Goal: Transaction & Acquisition: Purchase product/service

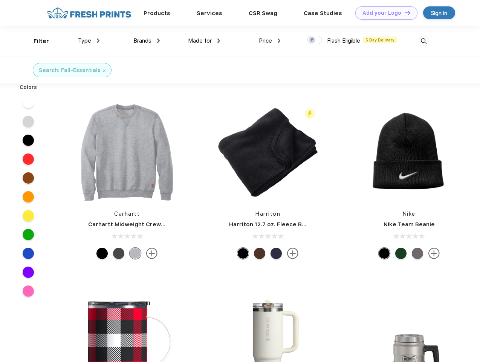
scroll to position [0, 0]
click at [384, 13] on link "Add your Logo Design Tool" at bounding box center [386, 12] width 62 height 13
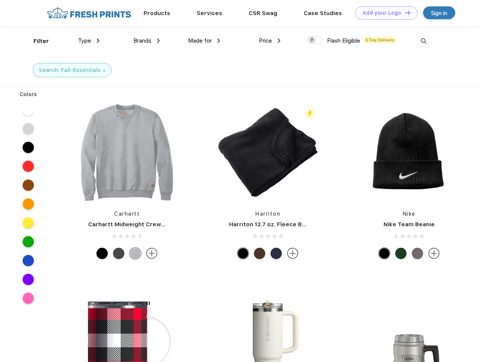
click at [0, 0] on div "Design Tool" at bounding box center [0, 0] width 0 height 0
click at [404, 12] on link "Add your Logo Design Tool" at bounding box center [386, 12] width 62 height 13
click at [36, 41] on div "Filter" at bounding box center [41, 41] width 15 height 9
click at [89, 41] on span "Type" at bounding box center [84, 40] width 13 height 7
click at [147, 41] on span "Brands" at bounding box center [142, 40] width 18 height 7
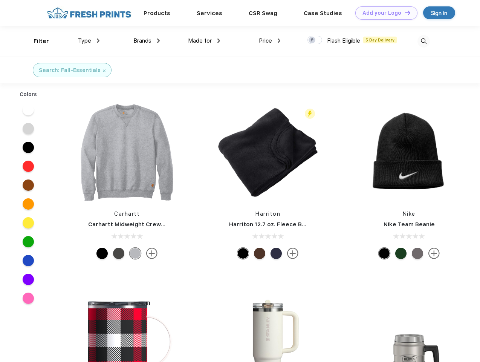
click at [204, 41] on span "Made for" at bounding box center [200, 40] width 24 height 7
click at [270, 41] on span "Price" at bounding box center [265, 40] width 13 height 7
click at [315, 40] on div at bounding box center [315, 40] width 15 height 8
click at [312, 40] on input "checkbox" at bounding box center [310, 37] width 5 height 5
click at [424, 41] on img at bounding box center [424, 41] width 12 height 12
